Goal: Transaction & Acquisition: Purchase product/service

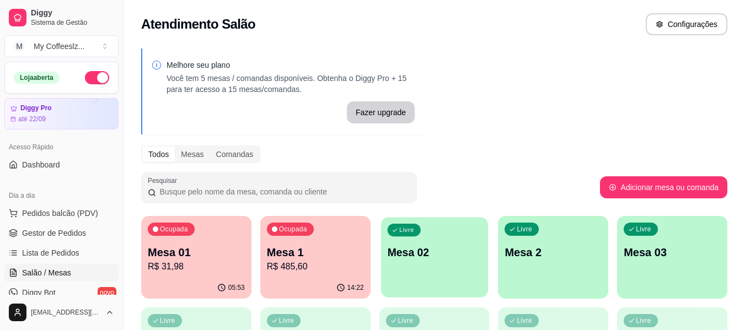
click at [420, 265] on div "Livre Mesa 02" at bounding box center [434, 250] width 107 height 67
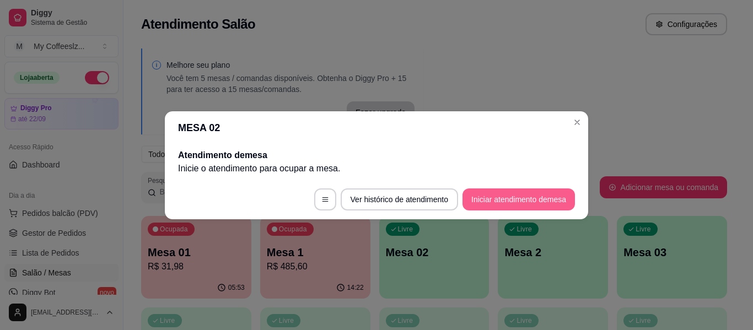
click at [533, 200] on button "Iniciar atendimento de mesa" at bounding box center [519, 200] width 112 height 22
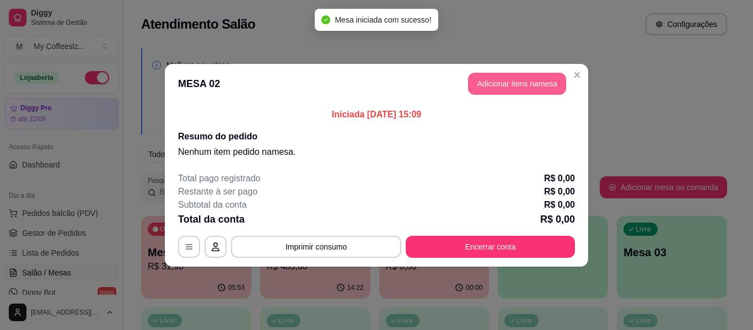
click at [542, 78] on button "Adicionar itens na mesa" at bounding box center [517, 84] width 98 height 22
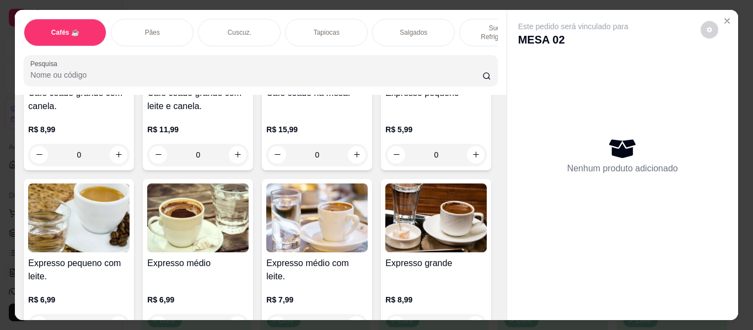
scroll to position [551, 0]
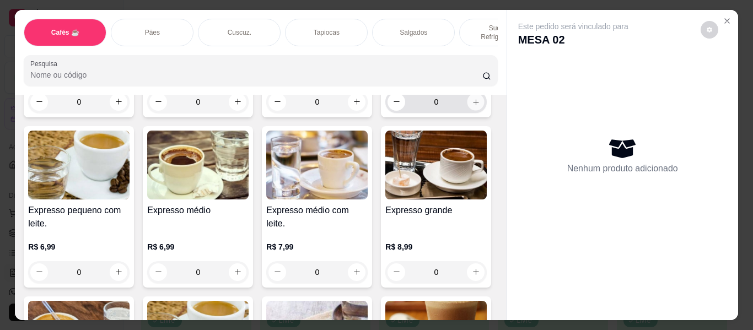
click at [468, 110] on button "increase-product-quantity" at bounding box center [476, 101] width 17 height 17
type input "1"
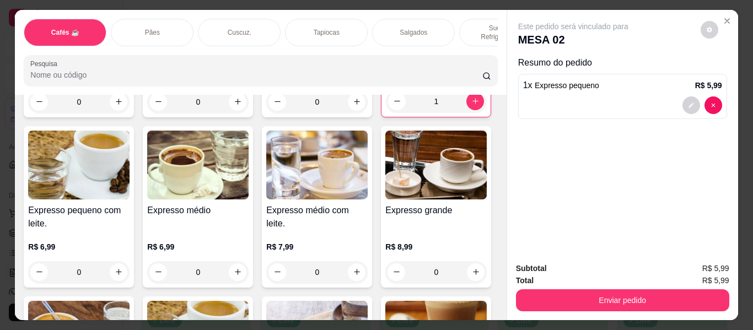
click at [467, 19] on div "Sucos e Refrigerantes" at bounding box center [500, 33] width 83 height 28
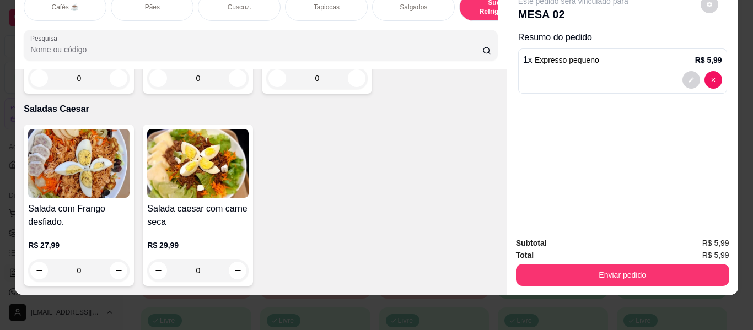
scroll to position [6577, 0]
type input "1"
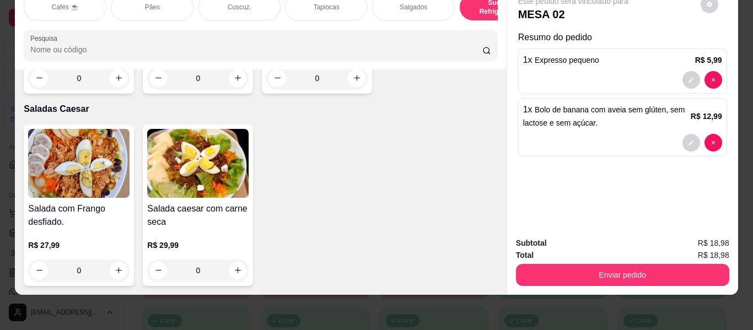
type input "0"
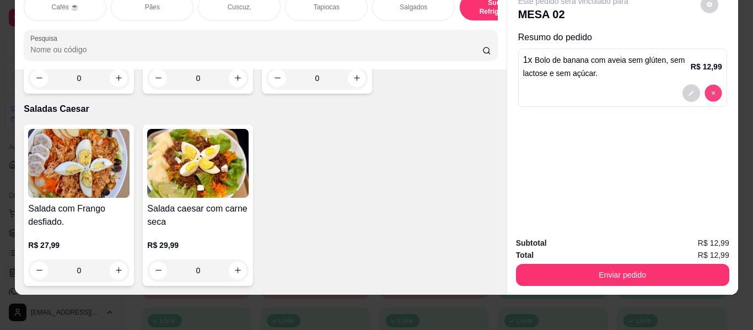
type input "0"
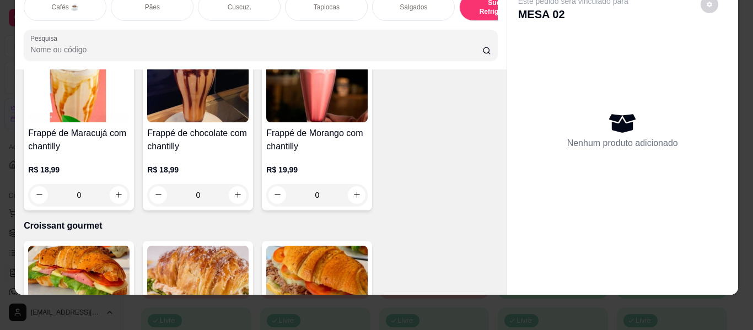
scroll to position [0, 0]
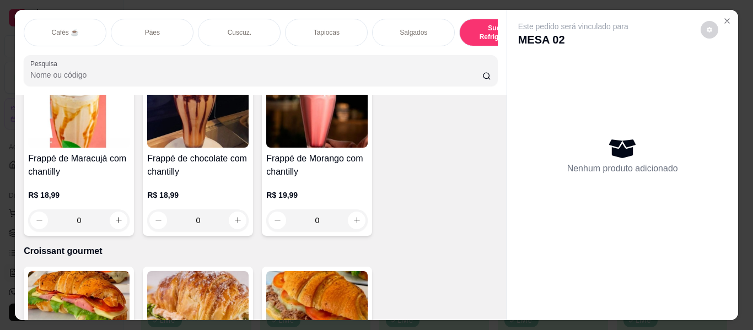
click at [81, 22] on div "Cafés ☕" at bounding box center [65, 33] width 83 height 28
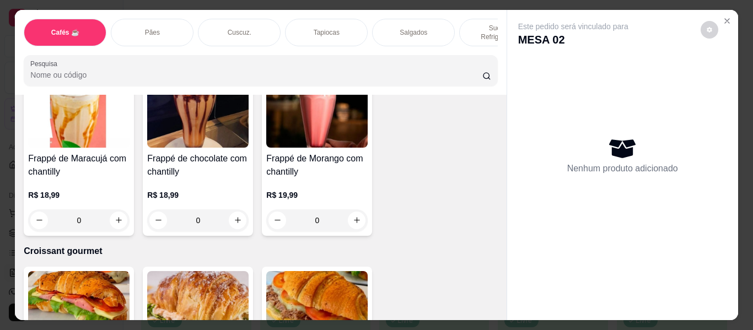
scroll to position [25, 0]
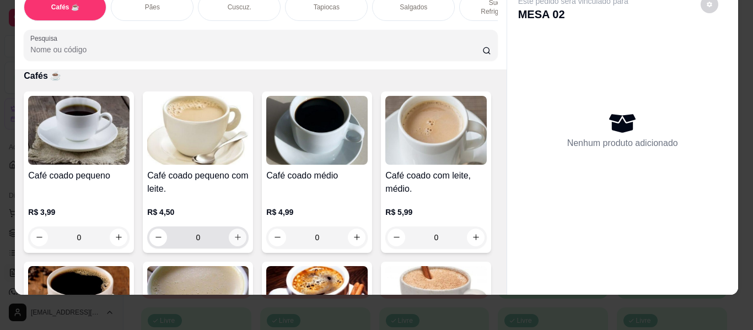
click at [235, 233] on icon "increase-product-quantity" at bounding box center [238, 237] width 8 height 8
type input "1"
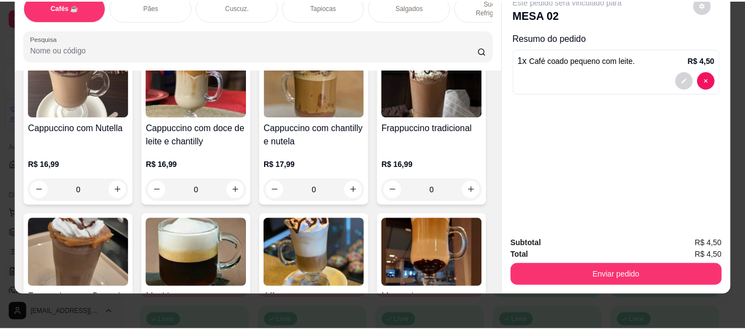
scroll to position [1042, 0]
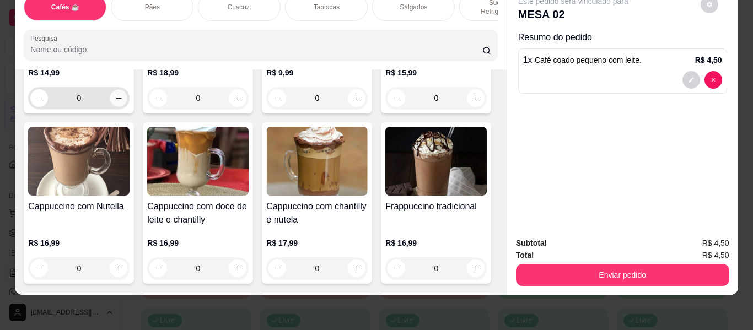
click at [123, 103] on icon "increase-product-quantity" at bounding box center [119, 98] width 8 height 8
type input "2"
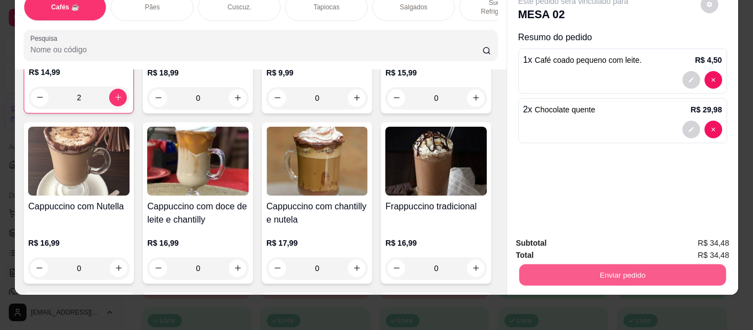
click at [546, 266] on button "Enviar pedido" at bounding box center [622, 276] width 207 height 22
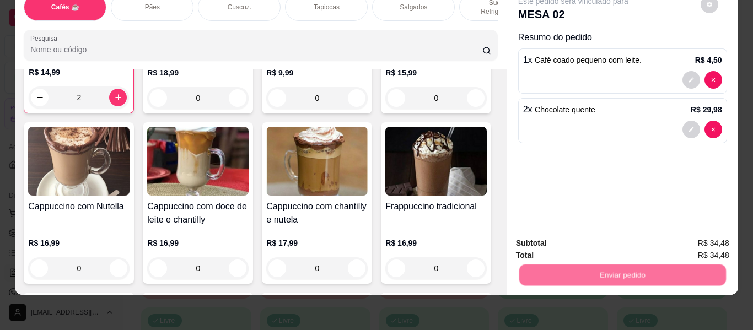
click at [580, 242] on button "Não registrar e enviar pedido" at bounding box center [586, 244] width 115 height 21
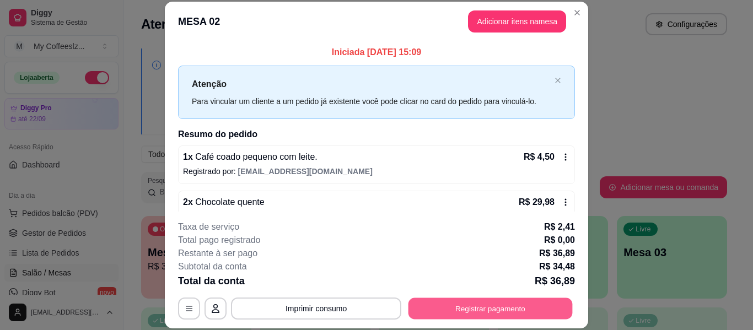
click at [550, 308] on button "Registrar pagamento" at bounding box center [491, 309] width 164 height 22
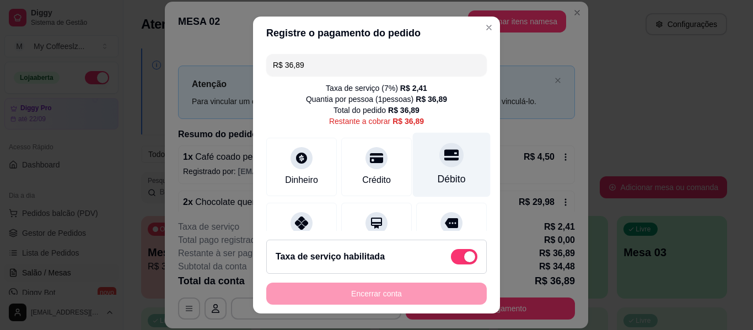
click at [460, 148] on div "Débito" at bounding box center [452, 165] width 78 height 65
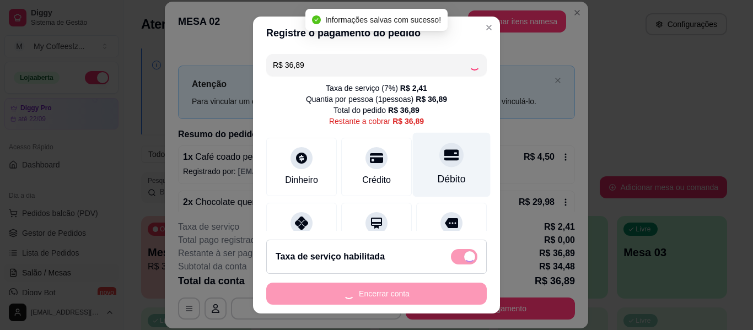
type input "R$ 0,00"
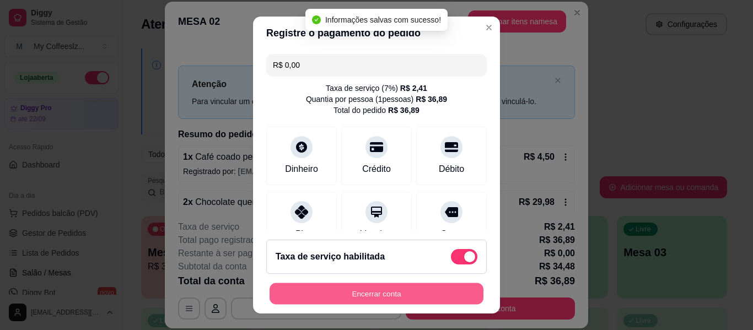
click at [351, 287] on button "Encerrar conta" at bounding box center [377, 294] width 214 height 22
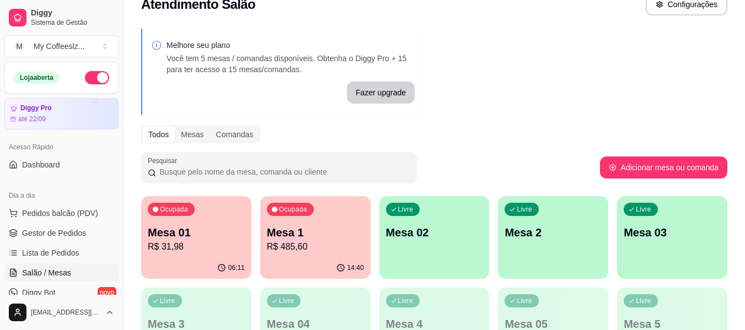
click at [516, 70] on div "Melhore seu plano Você tem 5 mesas / comandas disponíveis. Obtenha o Diggy Pro …" at bounding box center [434, 294] width 621 height 545
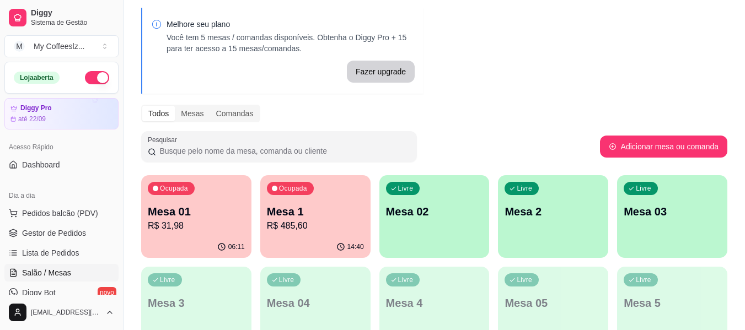
scroll to position [55, 0]
